Goal: Transaction & Acquisition: Purchase product/service

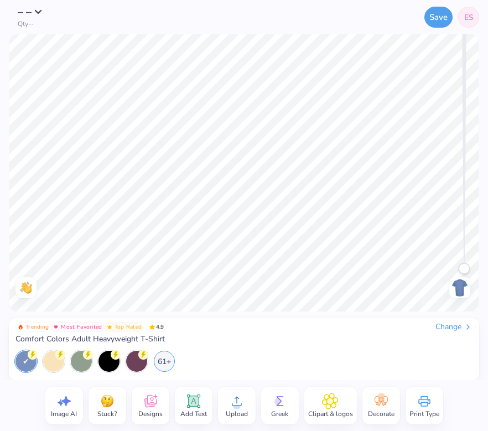
click at [462, 15] on link "ES" at bounding box center [468, 17] width 21 height 21
click at [169, 364] on div "61+" at bounding box center [164, 359] width 21 height 21
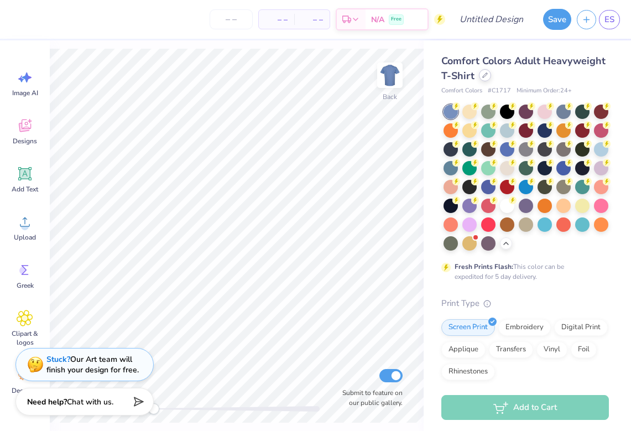
click at [484, 80] on div at bounding box center [485, 75] width 12 height 12
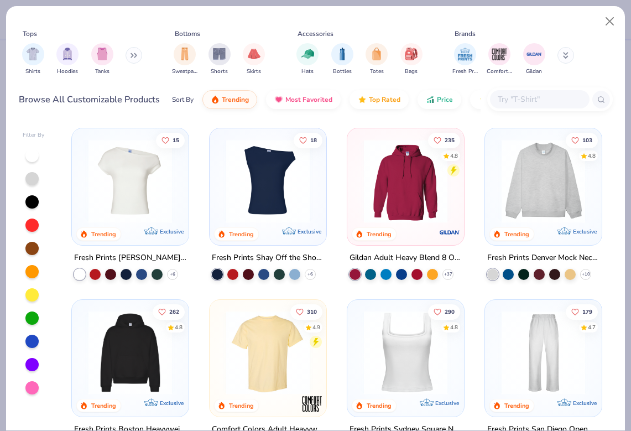
click at [487, 105] on input "text" at bounding box center [538, 99] width 85 height 13
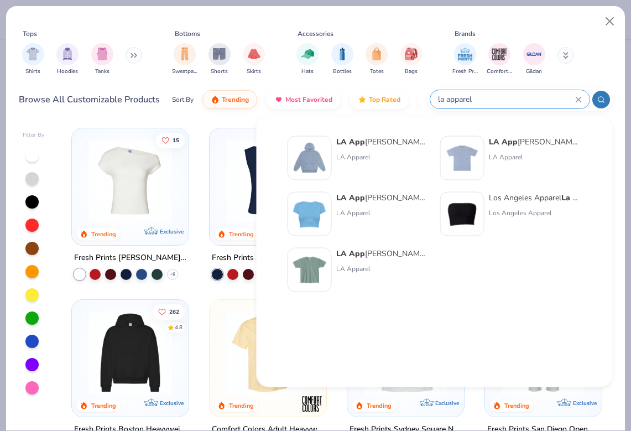
type input "la apparel"
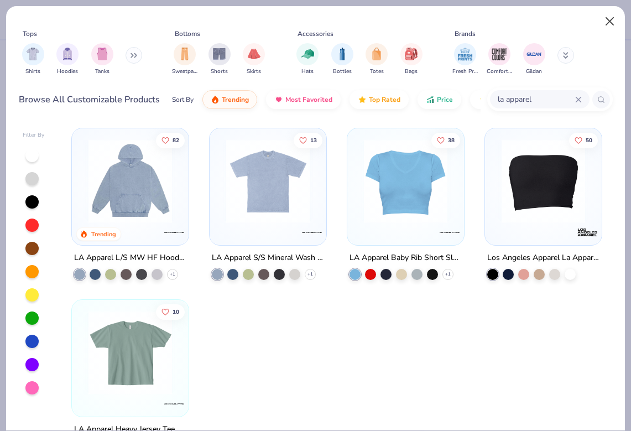
click at [487, 20] on button "Close" at bounding box center [609, 21] width 21 height 21
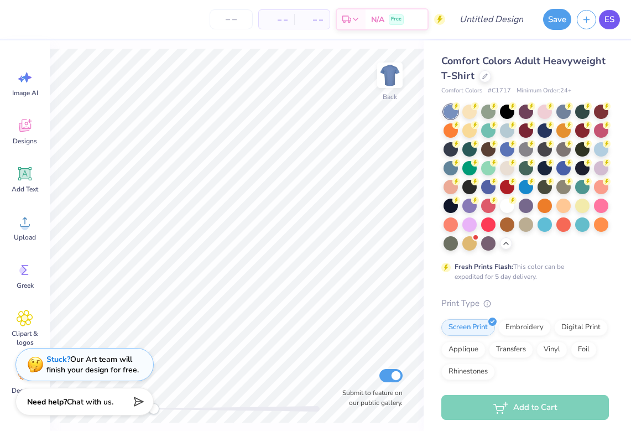
click at [487, 15] on link "ES" at bounding box center [609, 19] width 21 height 19
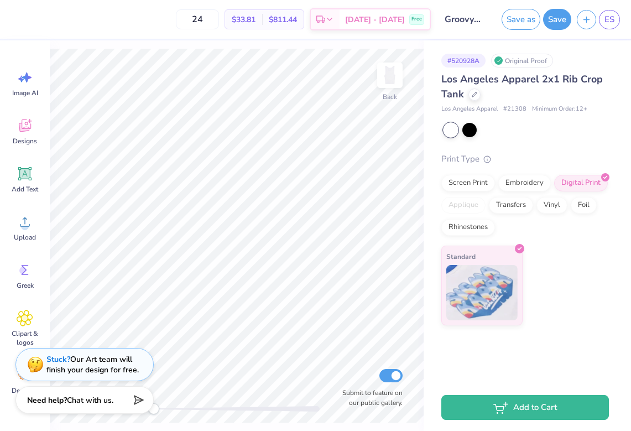
drag, startPoint x: 156, startPoint y: 410, endPoint x: 88, endPoint y: 409, distance: 68.6
click at [88, 409] on div "24 $33.81 Per Item $811.44 Total Est. Delivery [DATE] - [DATE] Free Design Titl…" at bounding box center [315, 215] width 631 height 431
